Goal: Task Accomplishment & Management: Manage account settings

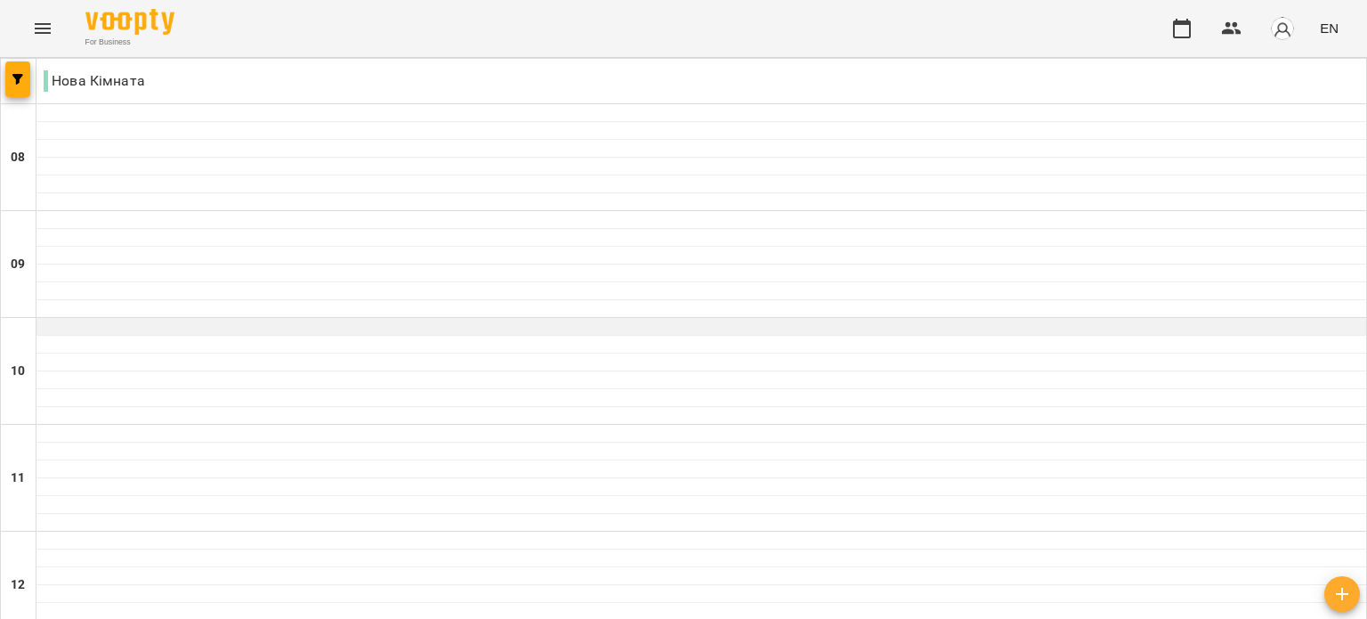
scroll to position [979, 0]
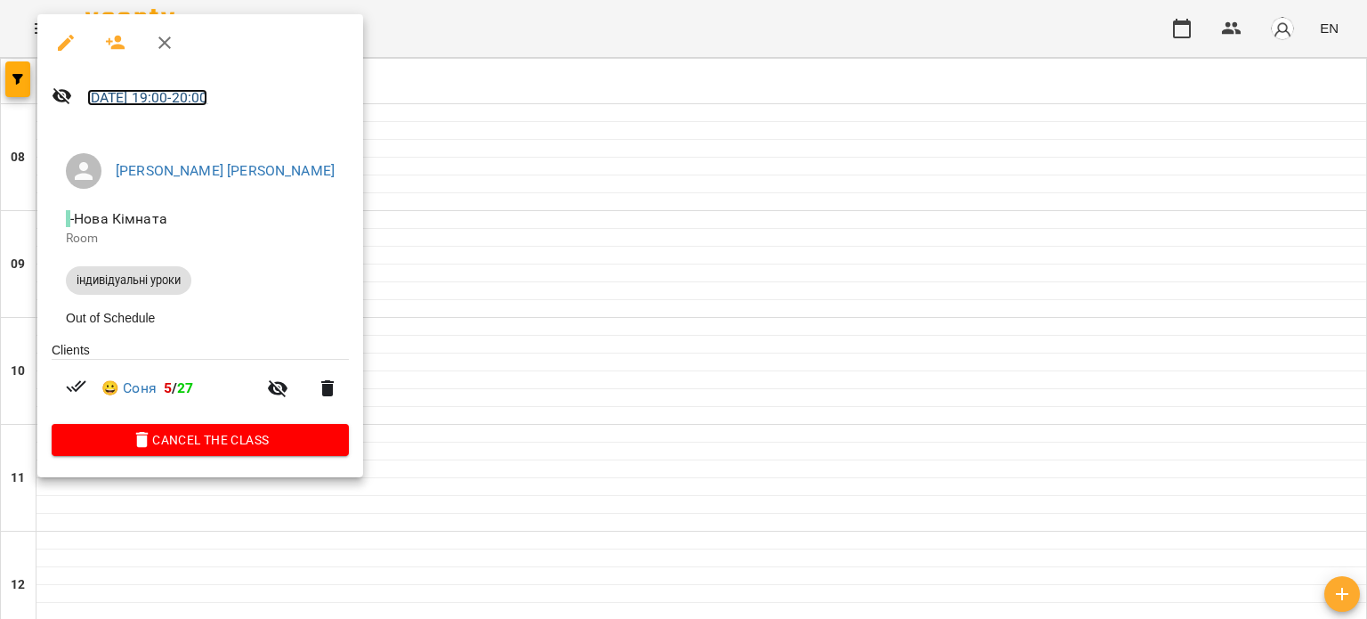
click at [143, 98] on link "17 Sep 2025 19:00 - 20:00" at bounding box center [147, 97] width 121 height 17
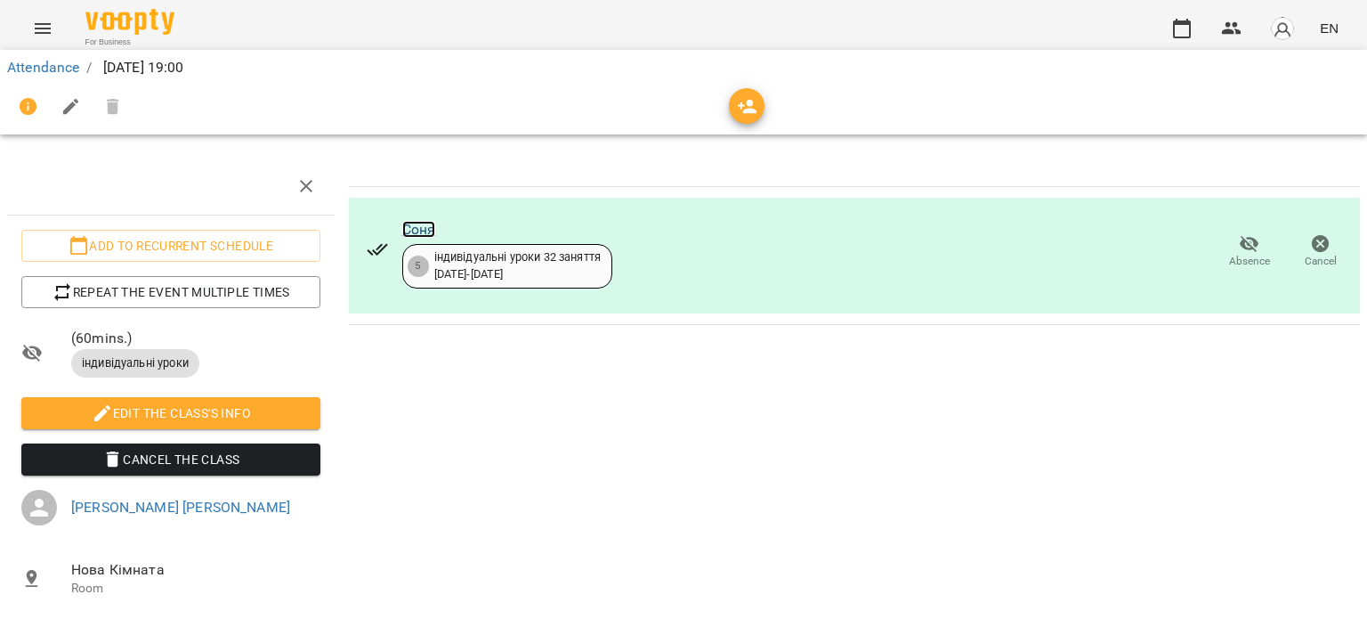
click at [420, 223] on link "Соня" at bounding box center [419, 229] width 34 height 17
click at [1236, 36] on icon "button" at bounding box center [1231, 28] width 21 height 21
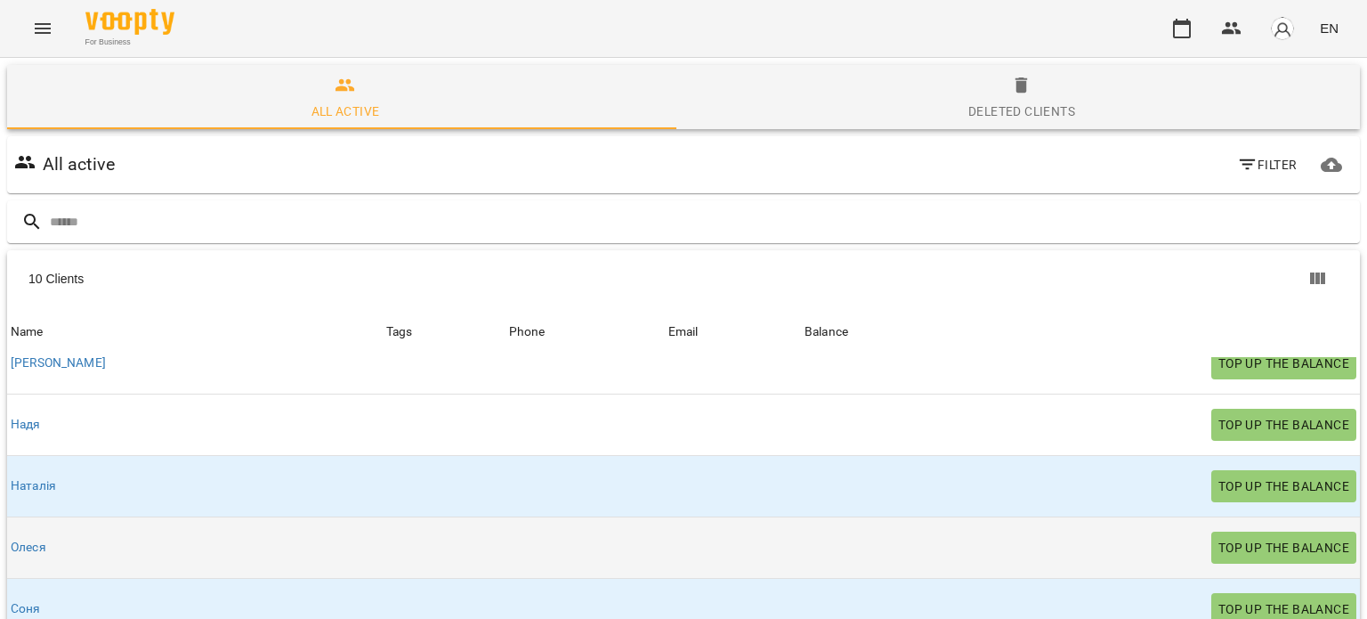
scroll to position [218, 0]
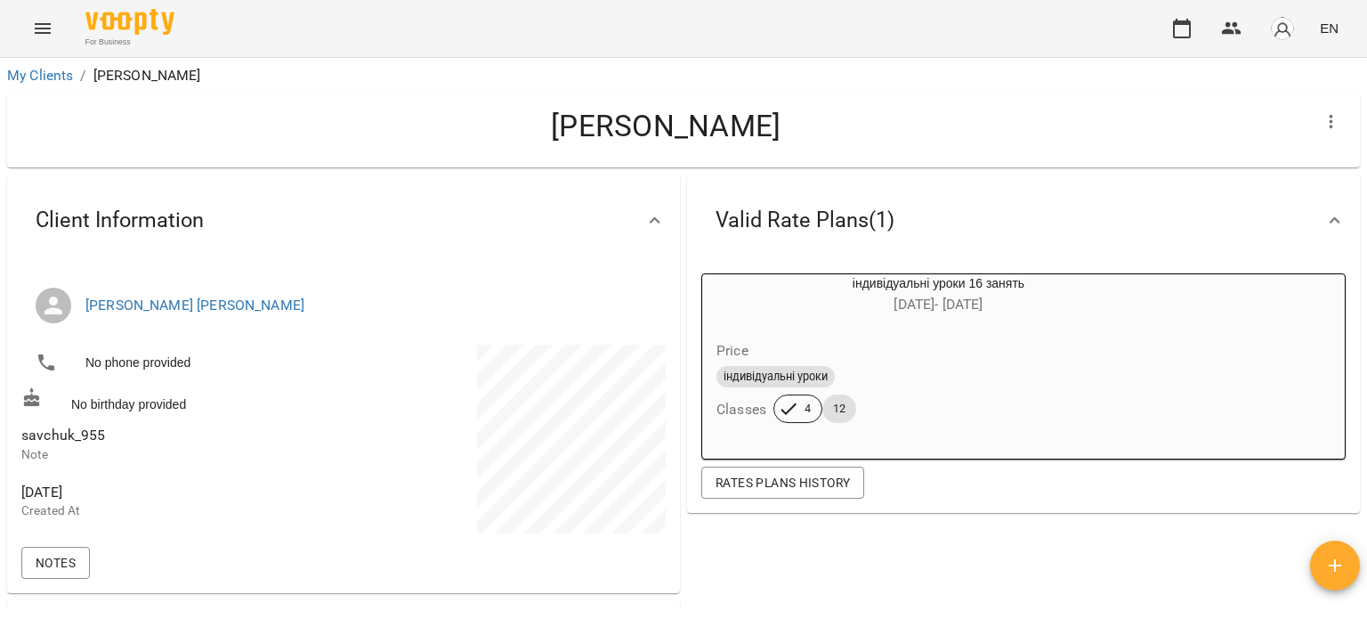
click at [812, 377] on span "індивідуальні уроки" at bounding box center [776, 377] width 118 height 16
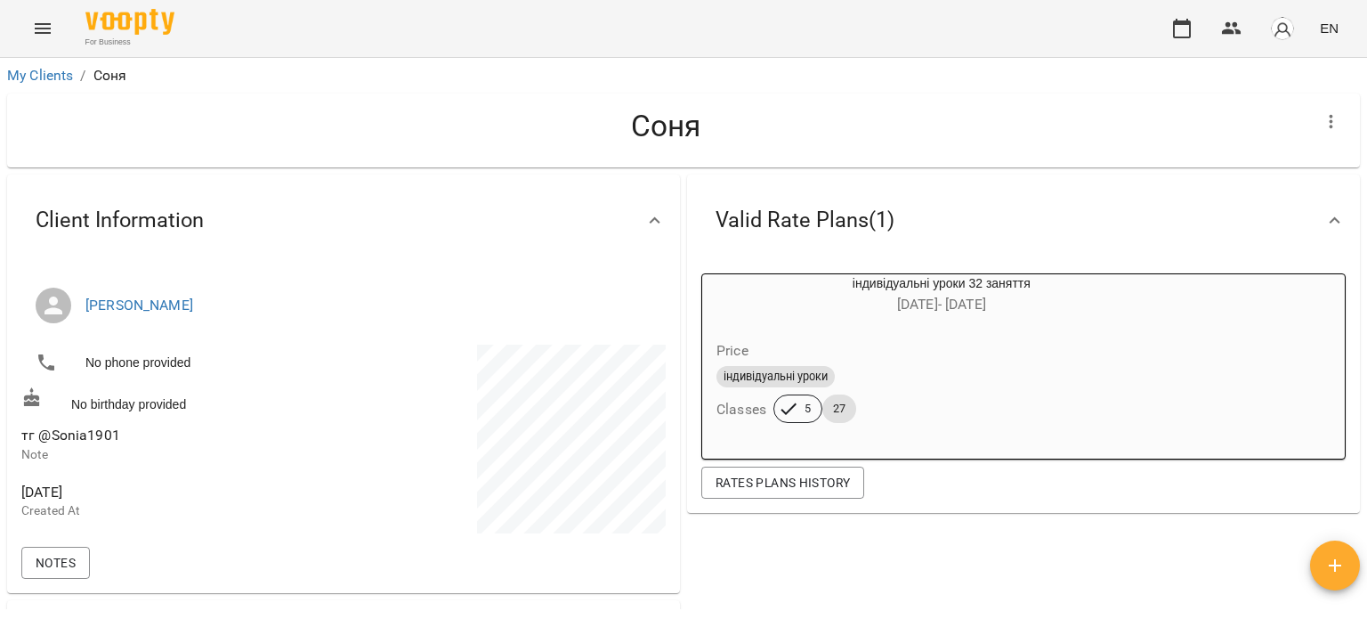
click at [789, 379] on span "індивідуальні уроки" at bounding box center [776, 377] width 118 height 16
